Goal: Find contact information: Find contact information

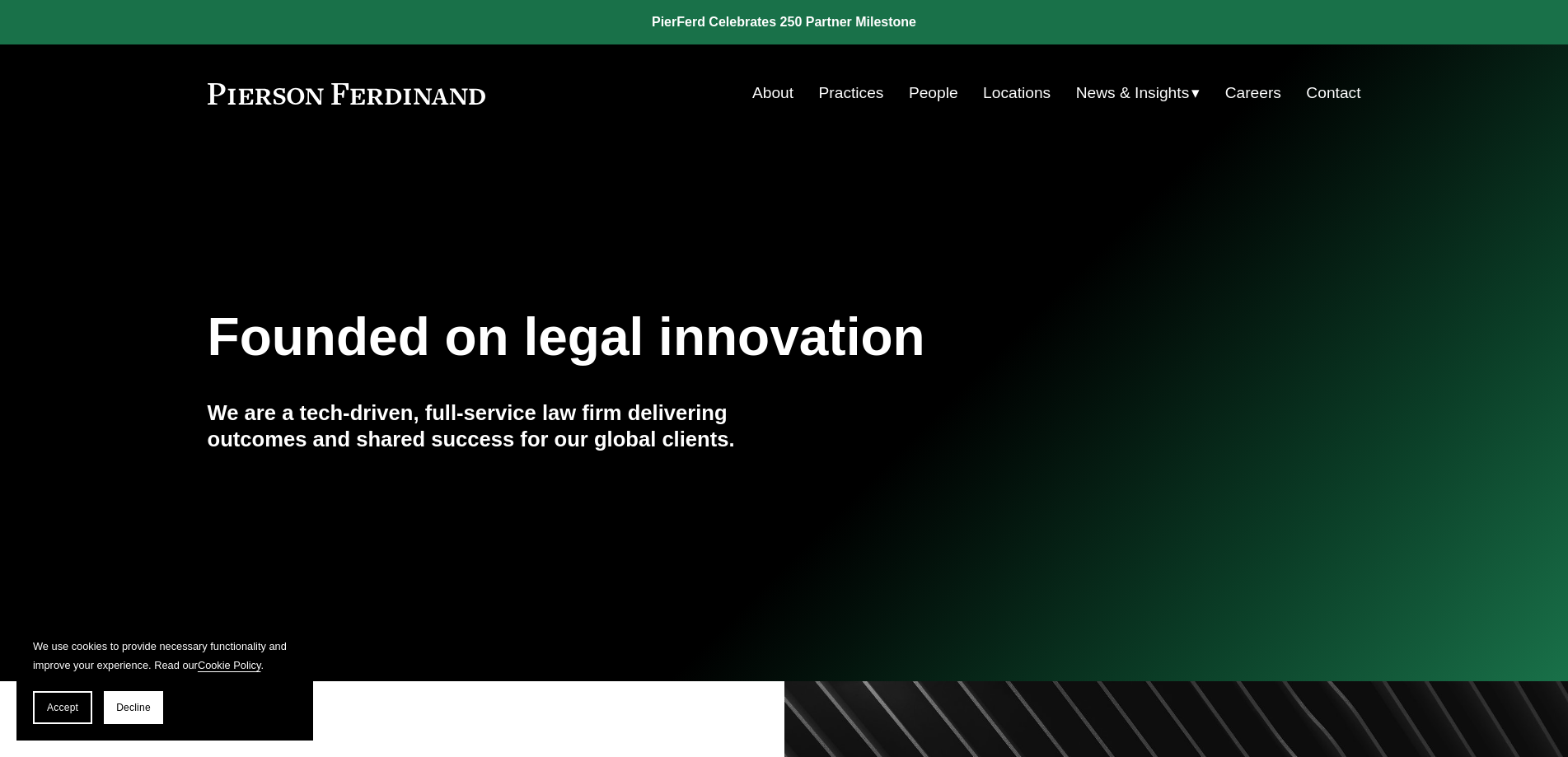
click at [771, 87] on link "About" at bounding box center [773, 93] width 41 height 31
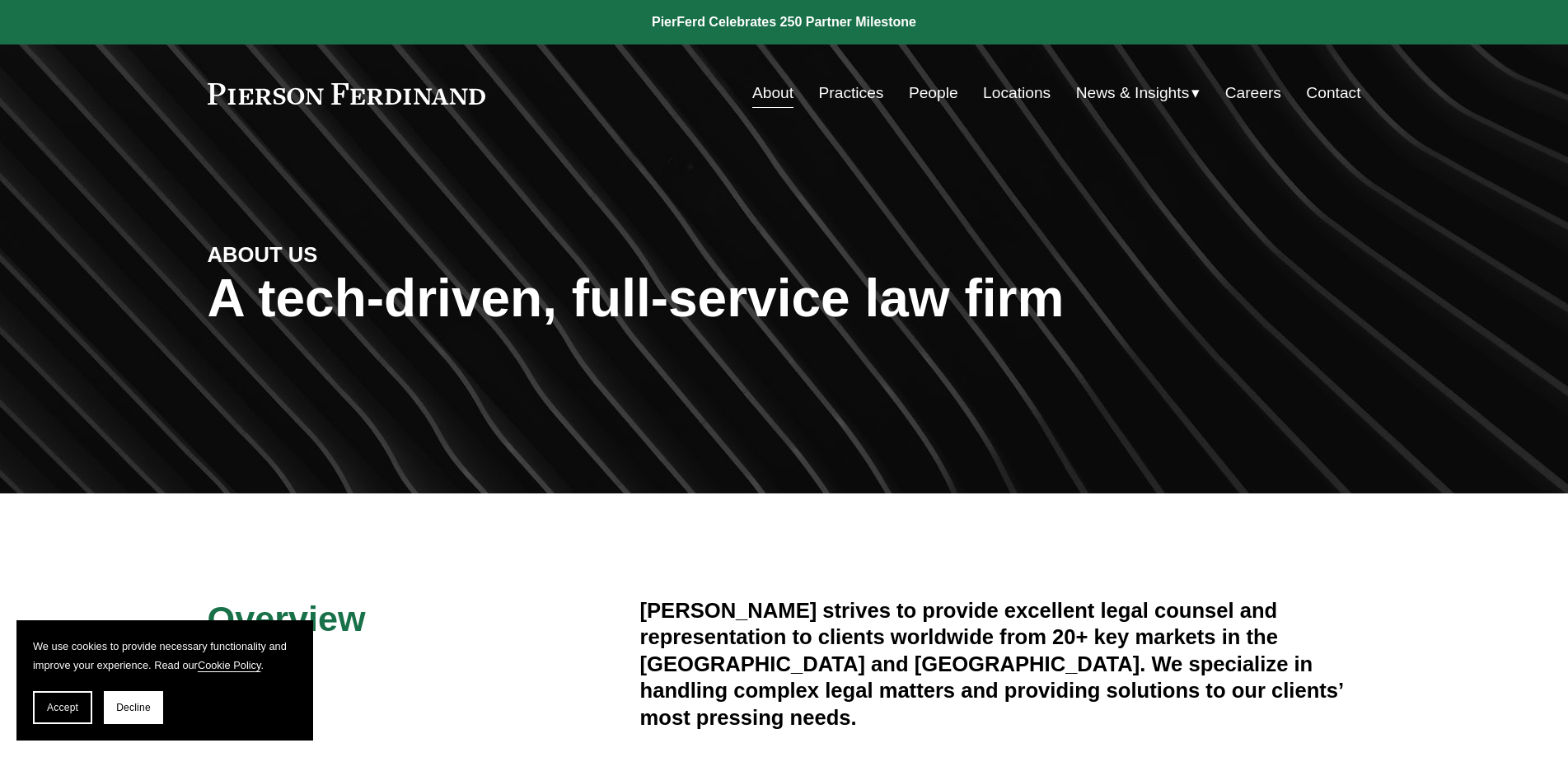
click at [1017, 102] on link "Locations" at bounding box center [1017, 93] width 67 height 31
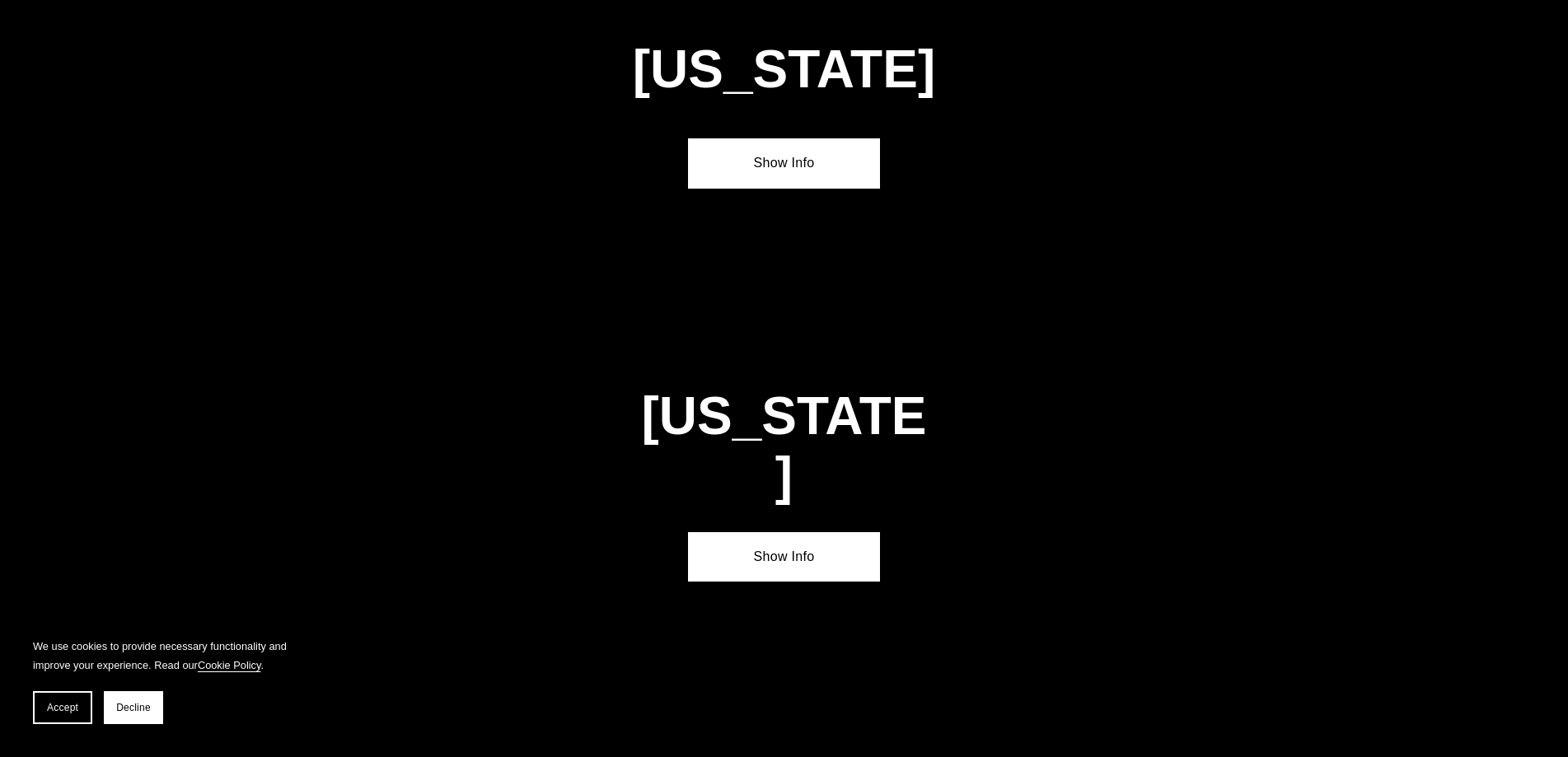
scroll to position [2224, 0]
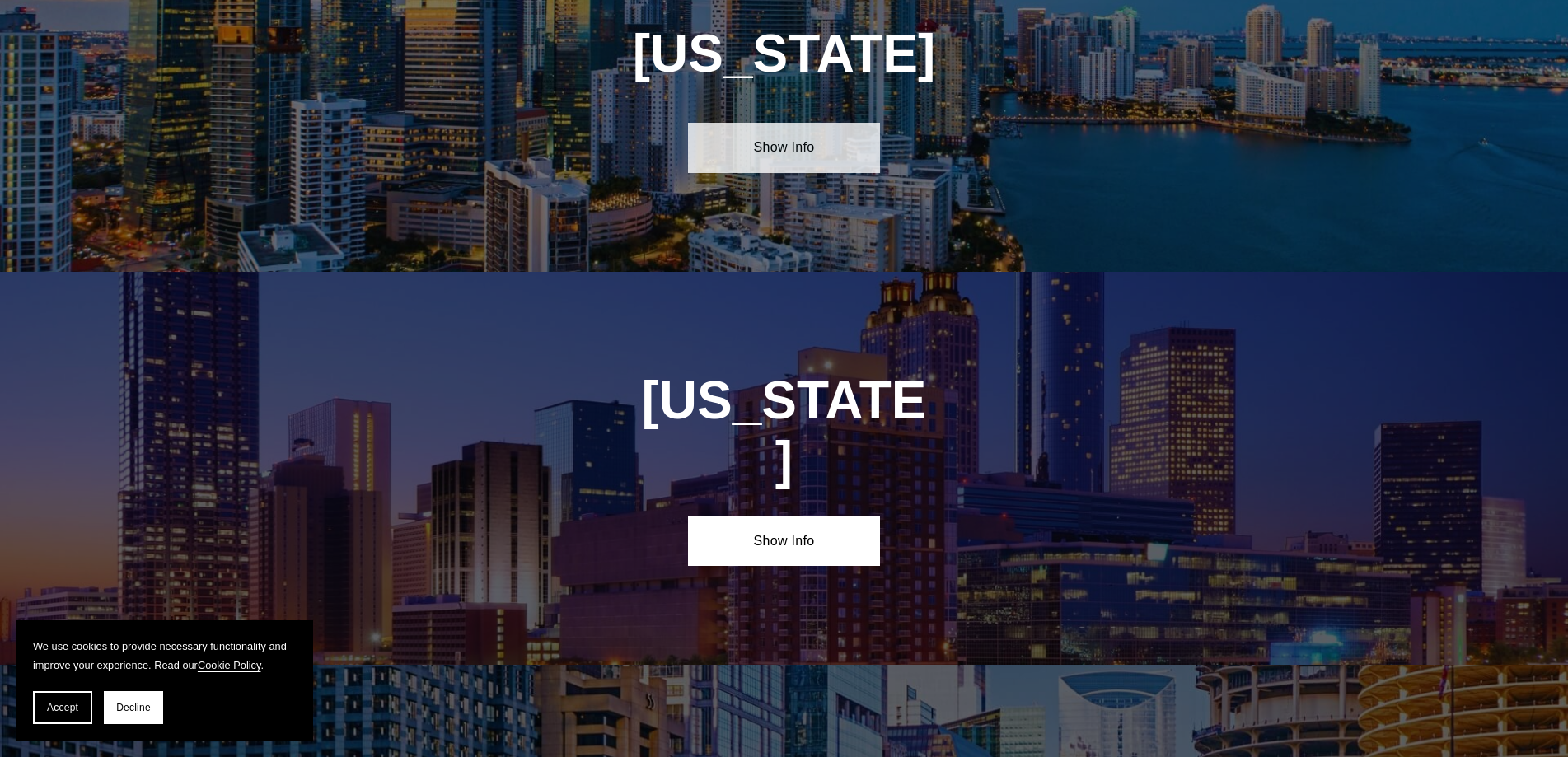
click at [862, 130] on link "Show Info" at bounding box center [784, 147] width 192 height 49
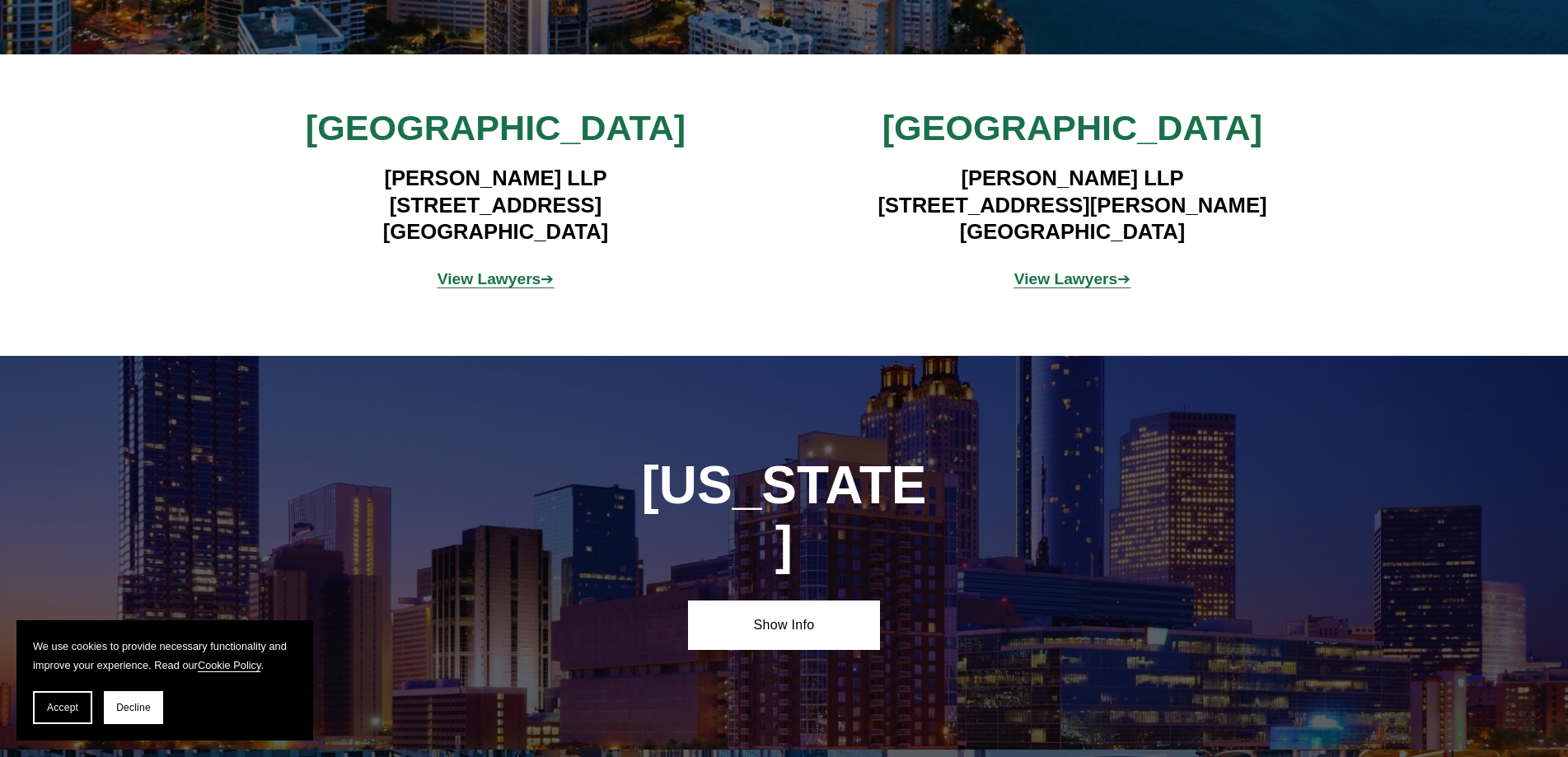
scroll to position [2471, 0]
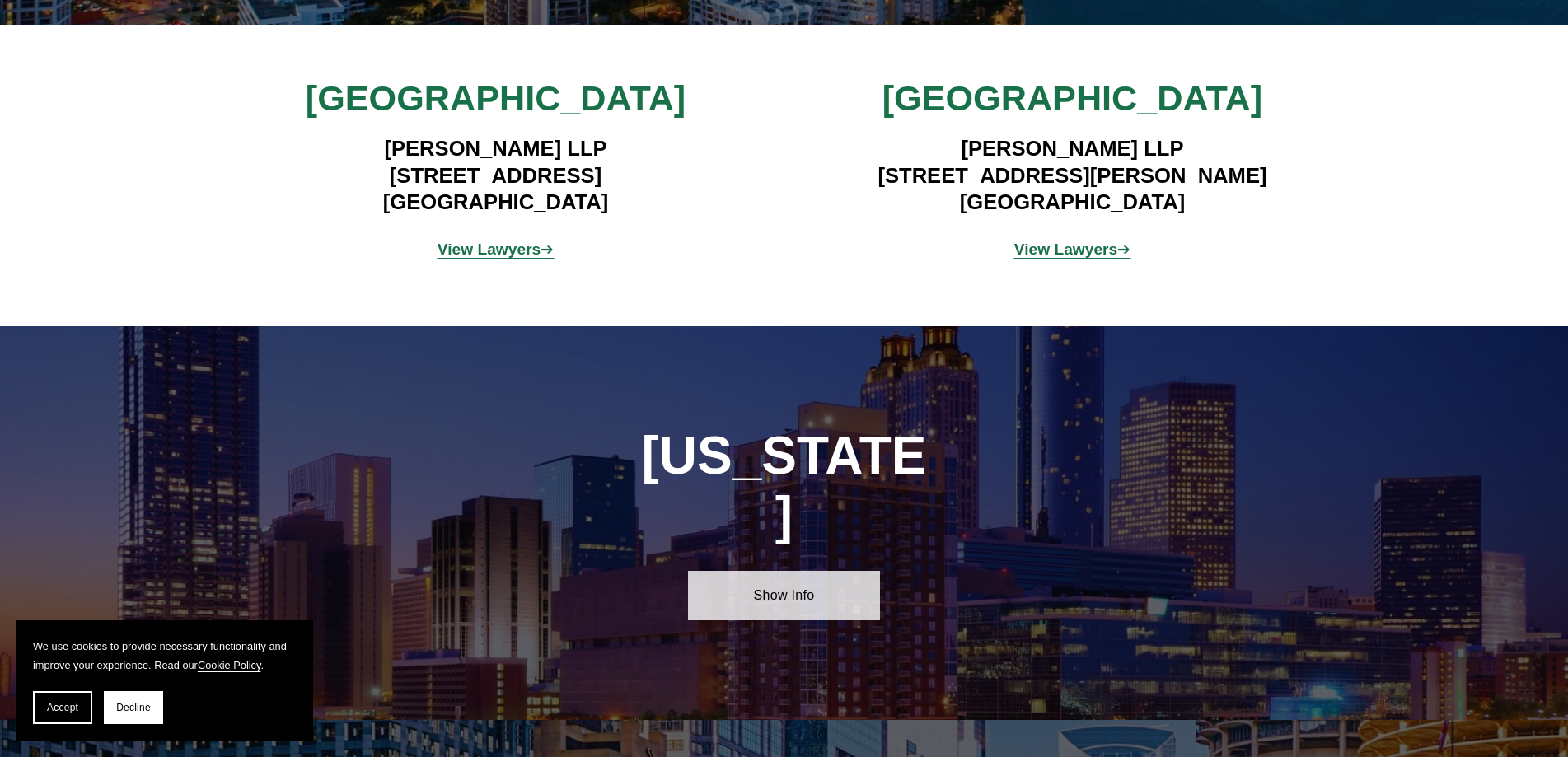
drag, startPoint x: 844, startPoint y: 527, endPoint x: 853, endPoint y: 527, distance: 9.0
click at [845, 571] on link "Show Info" at bounding box center [784, 595] width 192 height 49
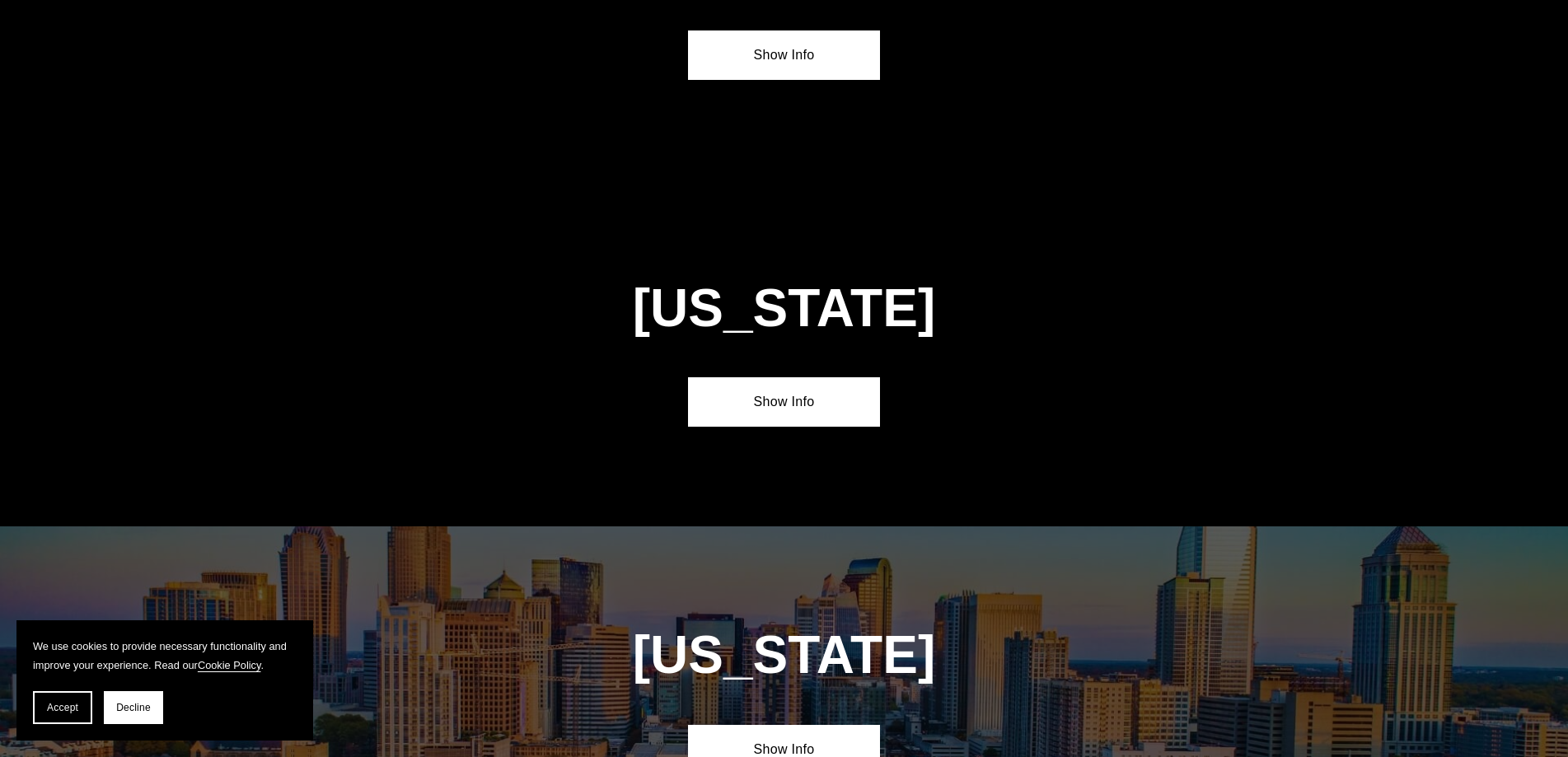
scroll to position [4778, 0]
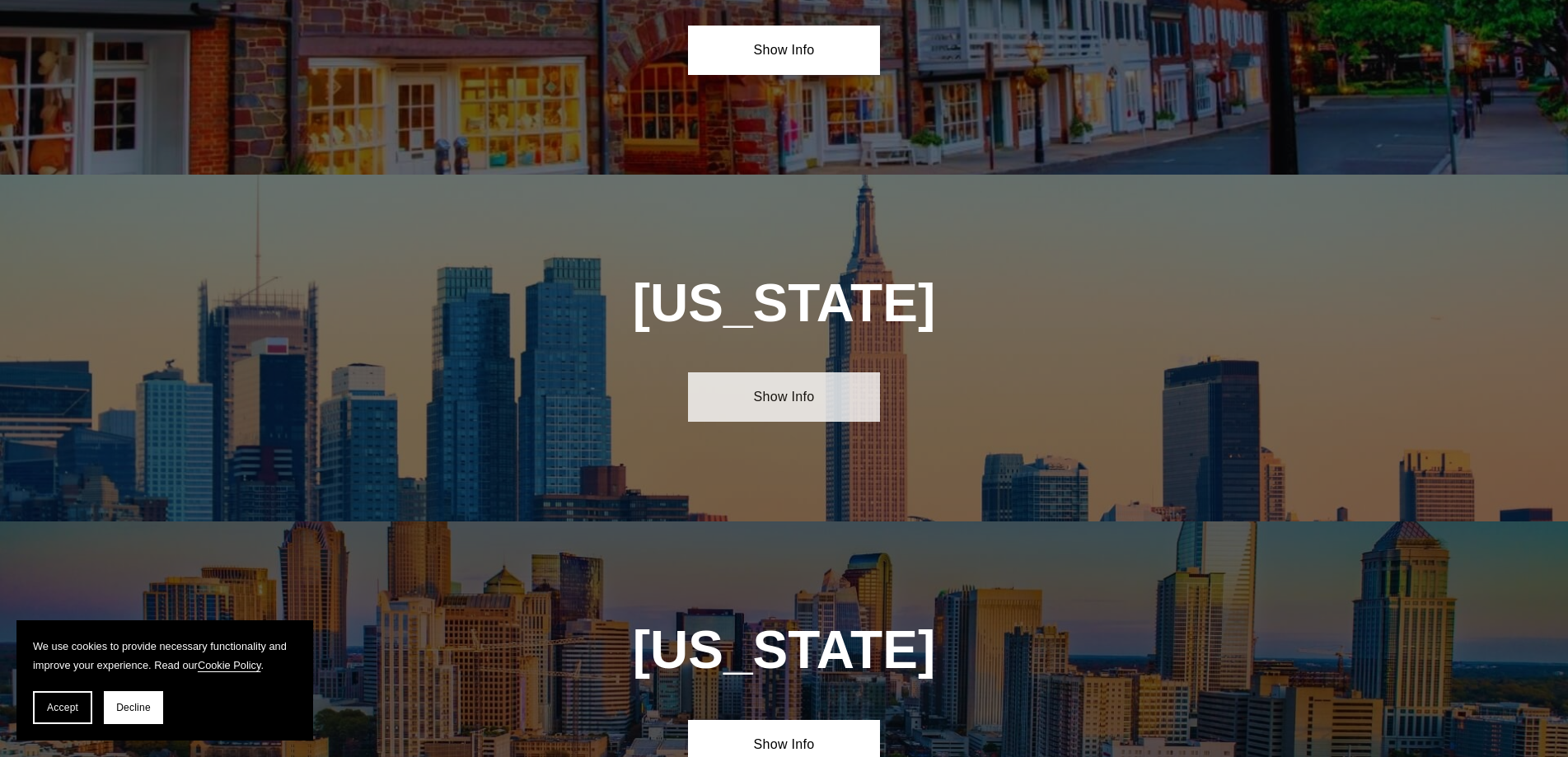
click at [757, 372] on link "Show Info" at bounding box center [784, 397] width 192 height 49
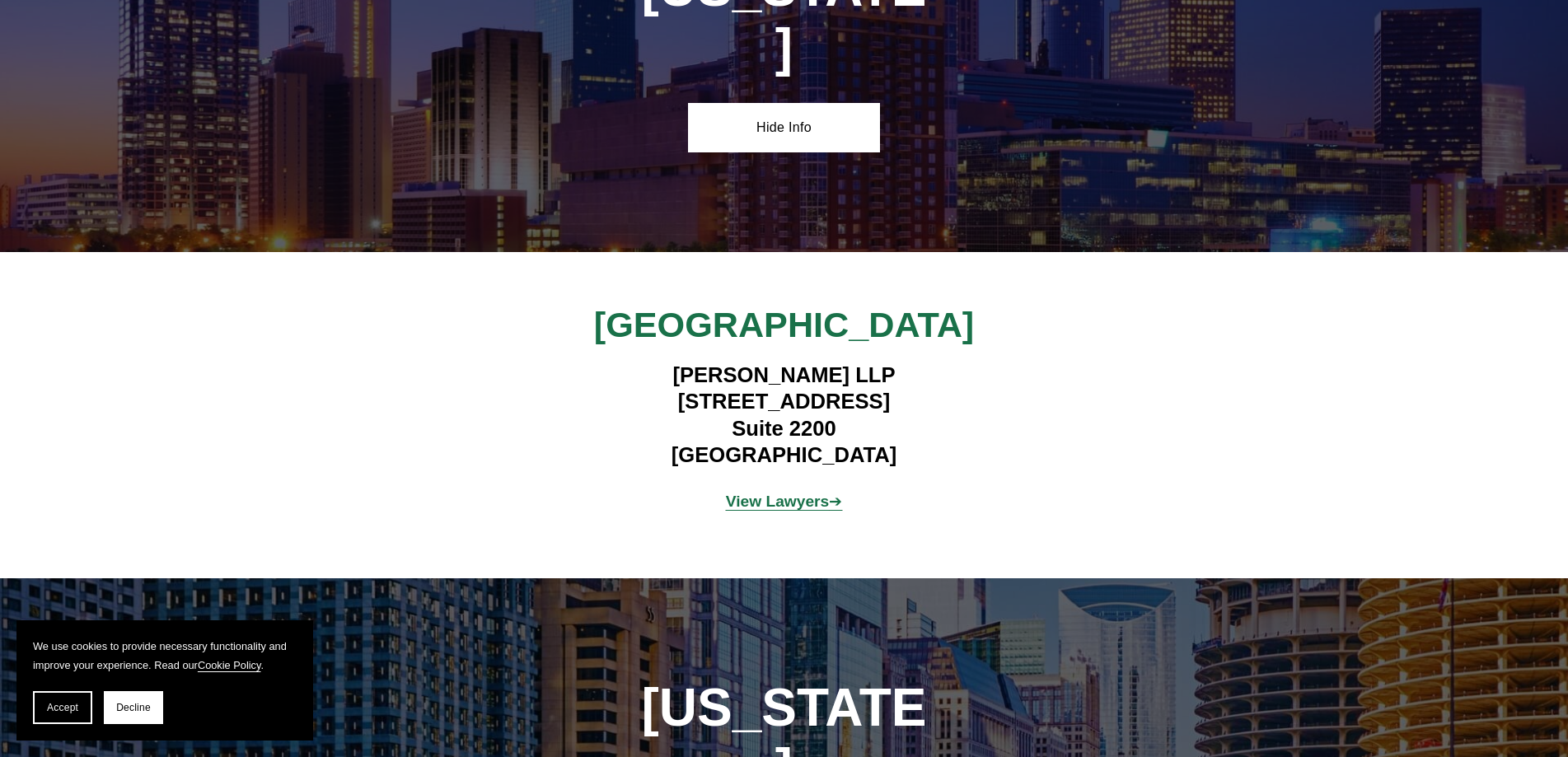
scroll to position [2801, 0]
